Goal: Information Seeking & Learning: Learn about a topic

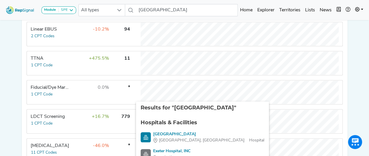
scroll to position [204, 0]
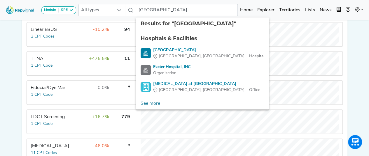
click at [365, 56] on div "Module SPE [MEDICAL_DATA] Disposable Bronchoscope SBRT SPE TTNA [MEDICAL_DATA] …" at bounding box center [184, 139] width 369 height 687
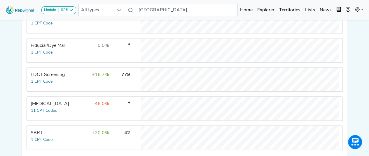
scroll to position [0, 0]
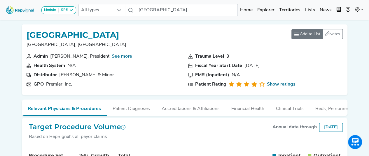
click at [312, 37] on button "Add to List" at bounding box center [307, 34] width 32 height 10
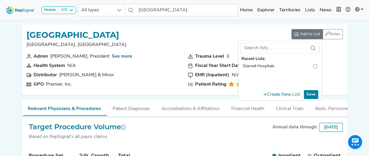
click at [313, 67] on input "toolbar" at bounding box center [315, 66] width 4 height 6
checkbox input "true"
click at [312, 95] on button "Save" at bounding box center [311, 94] width 14 height 9
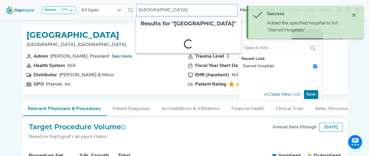
click at [175, 10] on input "[GEOGRAPHIC_DATA]" at bounding box center [187, 10] width 102 height 12
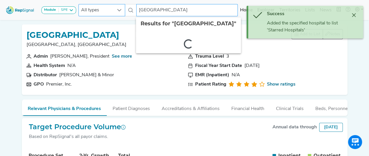
drag, startPoint x: 175, startPoint y: 10, endPoint x: 121, endPoint y: 8, distance: 54.3
click at [121, 8] on div "All types [GEOGRAPHIC_DATA] 2 results are available" at bounding box center [157, 10] width 159 height 12
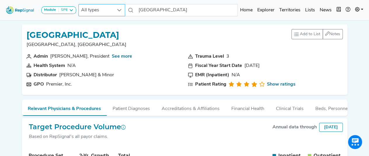
click at [121, 8] on icon at bounding box center [119, 10] width 5 height 5
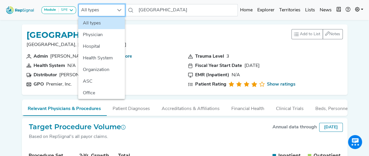
scroll to position [0, 4]
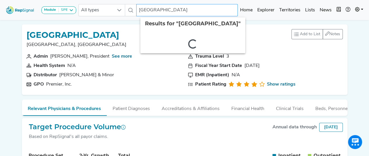
click at [160, 7] on input "[GEOGRAPHIC_DATA]" at bounding box center [187, 10] width 102 height 12
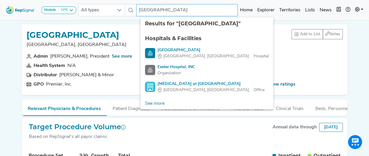
drag, startPoint x: 172, startPoint y: 11, endPoint x: 135, endPoint y: 9, distance: 36.5
click at [135, 9] on div "All types [GEOGRAPHIC_DATA] 4 results are available" at bounding box center [157, 10] width 159 height 12
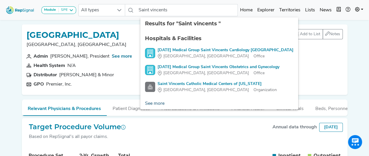
click at [145, 104] on link "See more" at bounding box center [154, 104] width 29 height 12
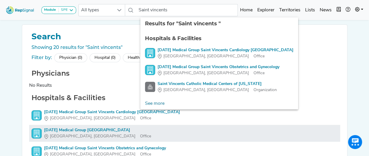
scroll to position [84, 4]
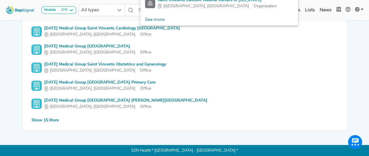
click at [36, 118] on div "Show 15 More" at bounding box center [45, 121] width 27 height 6
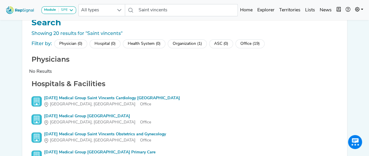
scroll to position [0, 0]
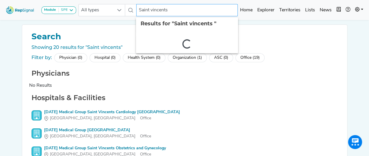
drag, startPoint x: 175, startPoint y: 14, endPoint x: 128, endPoint y: 7, distance: 48.1
click at [128, 7] on div "All types Saint vincents 2 results are available" at bounding box center [157, 10] width 159 height 12
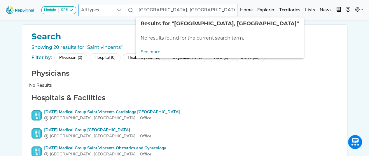
click at [120, 10] on icon at bounding box center [119, 10] width 5 height 5
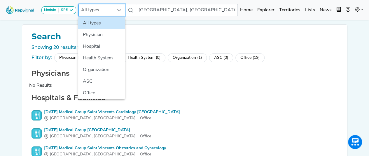
scroll to position [0, 4]
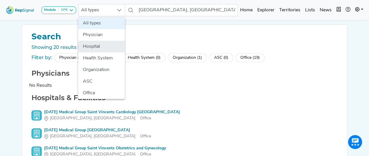
click at [97, 45] on li "Hospital" at bounding box center [101, 47] width 47 height 12
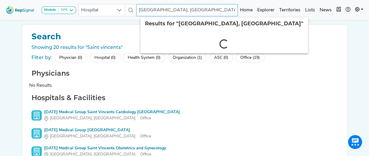
drag, startPoint x: 170, startPoint y: 11, endPoint x: 132, endPoint y: 9, distance: 37.4
click at [132, 9] on div "Hospital [GEOGRAPHIC_DATA], [GEOGRAPHIC_DATA] 2 results are available" at bounding box center [157, 10] width 159 height 12
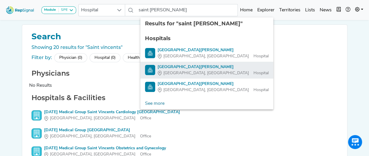
click at [165, 69] on div "[GEOGRAPHIC_DATA][PERSON_NAME]" at bounding box center [213, 67] width 111 height 6
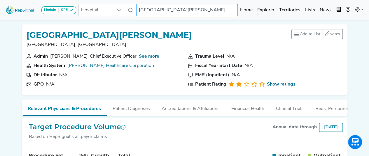
drag, startPoint x: 189, startPoint y: 8, endPoint x: 135, endPoint y: 10, distance: 54.3
click at [135, 10] on div "Hospital [GEOGRAPHIC_DATA][PERSON_NAME] No results found" at bounding box center [157, 10] width 159 height 12
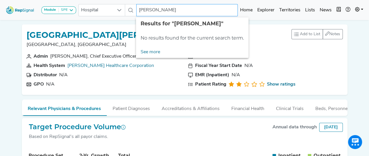
type input "[PERSON_NAME]"
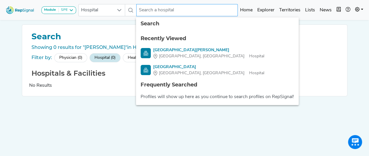
click at [179, 10] on input "text" at bounding box center [187, 10] width 102 height 12
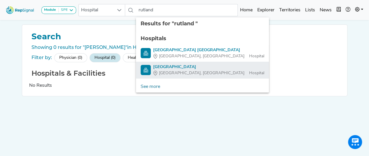
click at [177, 69] on div "[GEOGRAPHIC_DATA]" at bounding box center [208, 67] width 111 height 6
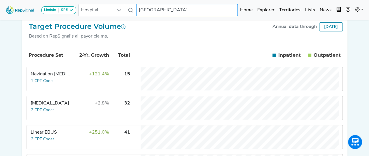
scroll to position [96, 0]
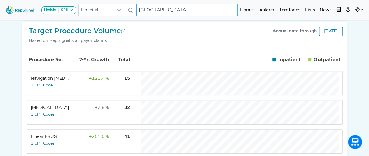
drag, startPoint x: 213, startPoint y: 11, endPoint x: 125, endPoint y: 18, distance: 87.7
click at [125, 18] on div "Module SPE [MEDICAL_DATA] Disposable Bronchoscope SBRT SPE TTNA [MEDICAL_DATA] …" at bounding box center [184, 9] width 369 height 15
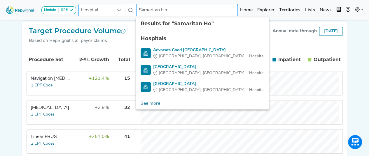
drag, startPoint x: 182, startPoint y: 8, endPoint x: 103, endPoint y: 16, distance: 79.4
click at [103, 16] on div "Hospital Samaritan Ho 4 results are available" at bounding box center [157, 10] width 159 height 12
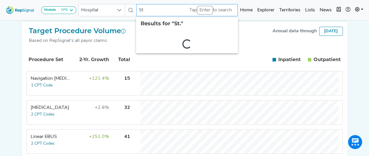
type input "S"
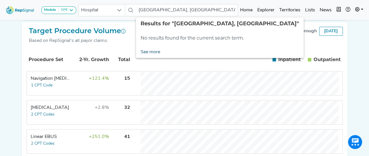
click at [144, 53] on link "See more" at bounding box center [150, 52] width 29 height 12
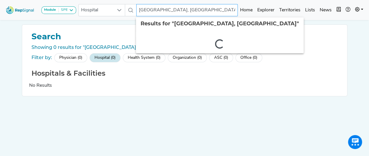
drag, startPoint x: 161, startPoint y: 10, endPoint x: 100, endPoint y: 2, distance: 61.2
click at [100, 2] on nav "Module SPE [MEDICAL_DATA] Disposable Bronchoscope SBRT SPE TTNA [MEDICAL_DATA] …" at bounding box center [184, 10] width 369 height 20
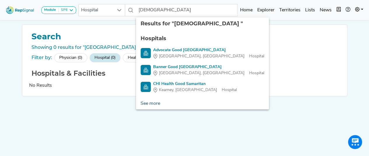
click at [145, 105] on link "See more" at bounding box center [150, 104] width 29 height 12
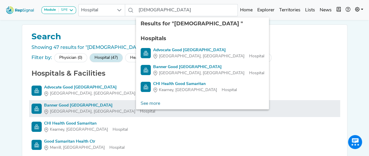
scroll to position [60, 0]
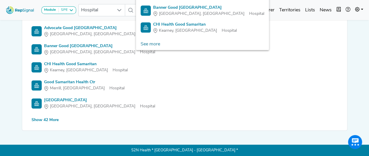
click at [57, 120] on div "Show 42 More" at bounding box center [45, 120] width 27 height 6
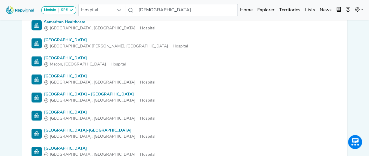
scroll to position [554, 0]
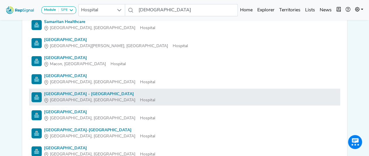
click at [99, 94] on div "[GEOGRAPHIC_DATA] - [GEOGRAPHIC_DATA]" at bounding box center [99, 94] width 111 height 6
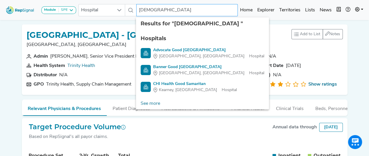
drag, startPoint x: 163, startPoint y: 11, endPoint x: 141, endPoint y: 8, distance: 22.4
click at [141, 8] on input "[DEMOGRAPHIC_DATA]" at bounding box center [187, 10] width 102 height 12
type input "S"
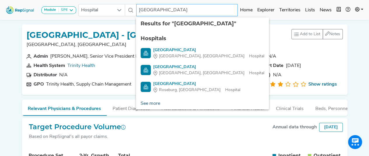
type input "[GEOGRAPHIC_DATA]"
click at [156, 104] on link "See more" at bounding box center [150, 104] width 29 height 12
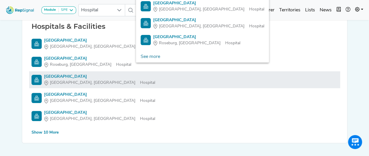
scroll to position [47, 0]
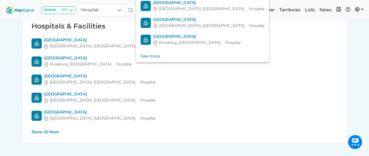
click at [56, 132] on div "Show 10 More" at bounding box center [45, 133] width 27 height 6
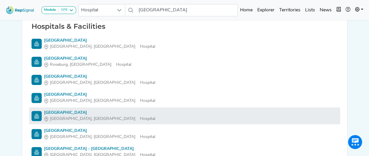
scroll to position [47, 2]
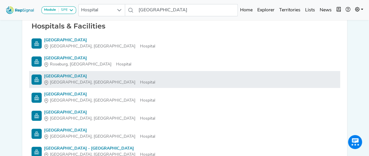
click at [61, 76] on div "[GEOGRAPHIC_DATA]" at bounding box center [99, 77] width 111 height 6
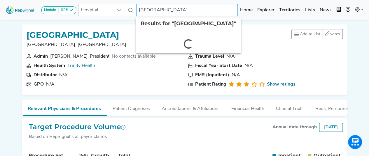
drag, startPoint x: 186, startPoint y: 11, endPoint x: 137, endPoint y: 3, distance: 50.1
click at [137, 3] on div "Module SPE [MEDICAL_DATA] Disposable Bronchoscope SBRT SPE TTNA [MEDICAL_DATA] …" at bounding box center [184, 9] width 369 height 15
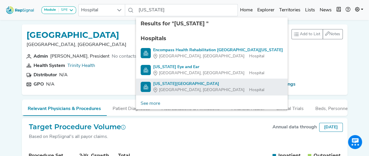
click at [164, 88] on span "[GEOGRAPHIC_DATA], [GEOGRAPHIC_DATA]" at bounding box center [201, 90] width 85 height 6
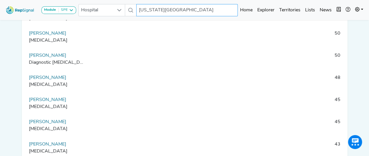
scroll to position [109, 0]
drag, startPoint x: 206, startPoint y: 8, endPoint x: 127, endPoint y: 10, distance: 78.8
click at [127, 10] on div "Hospital [US_STATE][GEOGRAPHIC_DATA] No results found" at bounding box center [157, 10] width 159 height 12
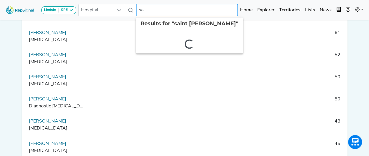
type input "s"
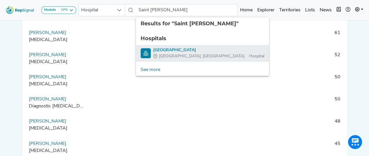
click at [168, 50] on div "[GEOGRAPHIC_DATA]" at bounding box center [208, 50] width 111 height 6
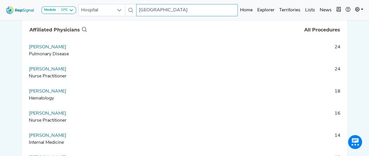
scroll to position [154, 0]
drag, startPoint x: 184, startPoint y: 12, endPoint x: 135, endPoint y: 10, distance: 49.3
click at [135, 10] on div "Hospital [GEOGRAPHIC_DATA] No results found" at bounding box center [157, 10] width 159 height 12
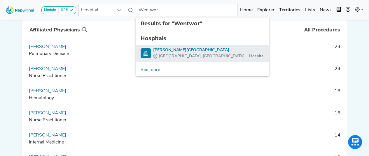
click at [163, 52] on div "[PERSON_NAME][GEOGRAPHIC_DATA]" at bounding box center [208, 50] width 111 height 6
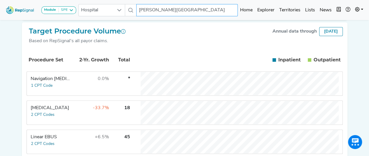
scroll to position [96, 1]
drag, startPoint x: 205, startPoint y: 8, endPoint x: 120, endPoint y: 2, distance: 85.1
click at [120, 2] on nav "Module SPE [MEDICAL_DATA] Disposable Bronchoscope SBRT SPE TTNA [MEDICAL_DATA] …" at bounding box center [184, 10] width 369 height 20
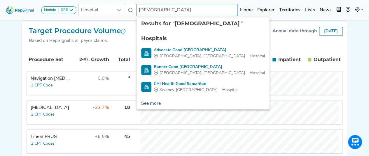
type input "[DEMOGRAPHIC_DATA]"
click at [152, 104] on link "See more" at bounding box center [151, 104] width 29 height 12
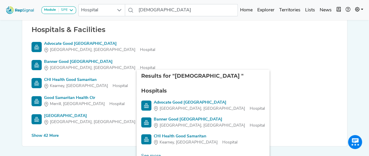
scroll to position [60, 1]
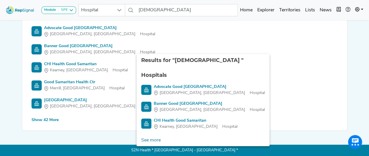
click at [48, 121] on div "Show 42 More" at bounding box center [45, 120] width 27 height 6
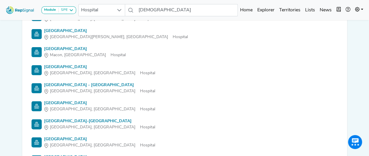
scroll to position [563, 0]
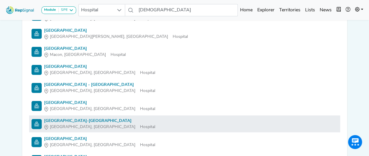
click at [62, 120] on div "[GEOGRAPHIC_DATA]-[GEOGRAPHIC_DATA]" at bounding box center [99, 121] width 111 height 6
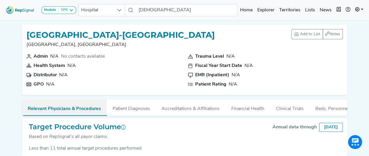
scroll to position [31, 0]
